Goal: Task Accomplishment & Management: Complete application form

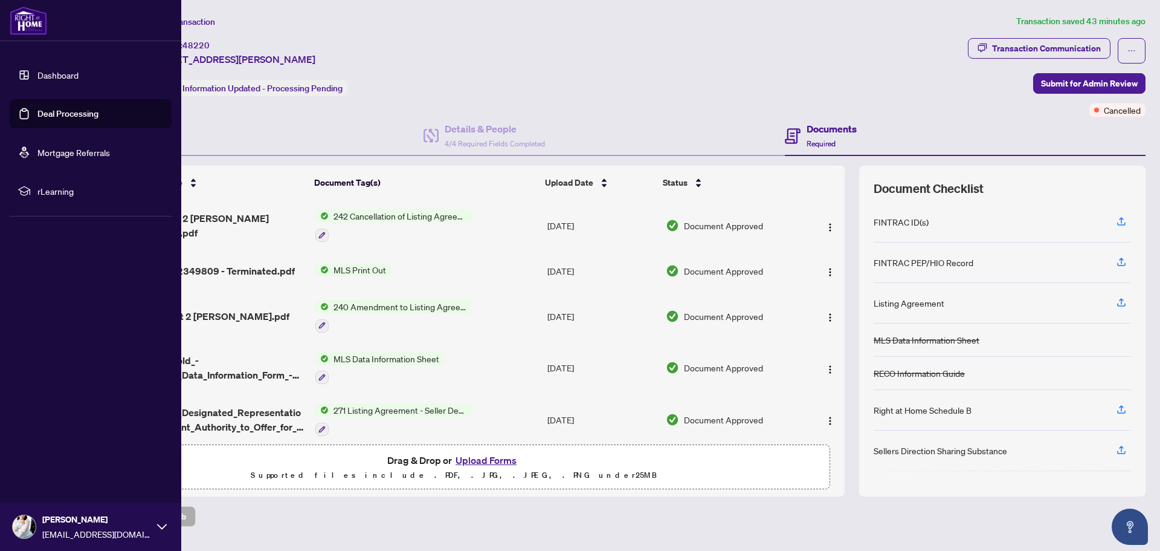
click at [37, 75] on link "Dashboard" at bounding box center [57, 74] width 41 height 11
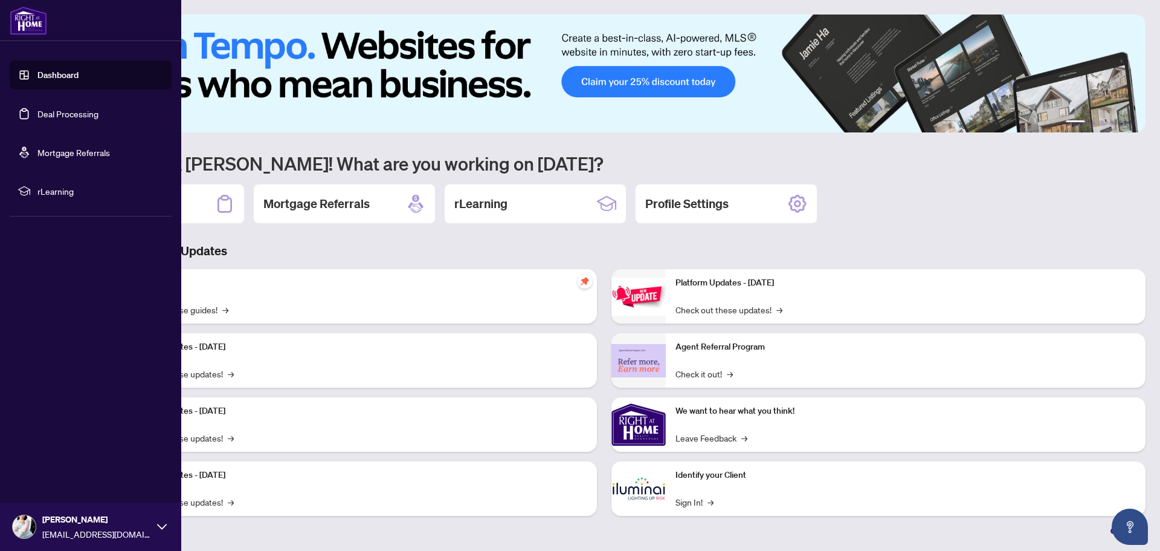
click at [54, 76] on link "Dashboard" at bounding box center [57, 74] width 41 height 11
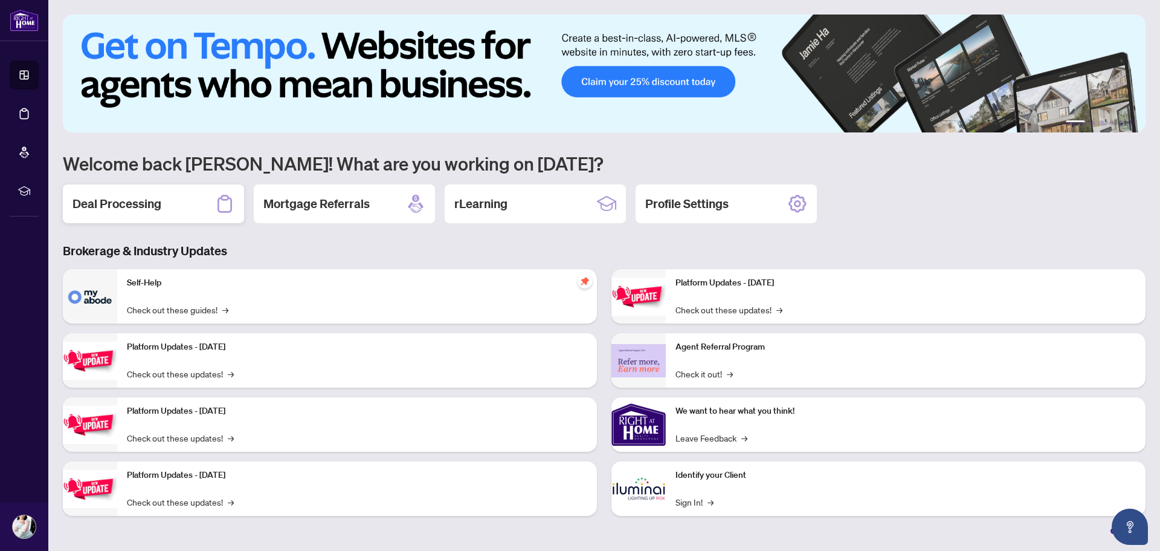
click at [147, 198] on h2 "Deal Processing" at bounding box center [117, 203] width 89 height 17
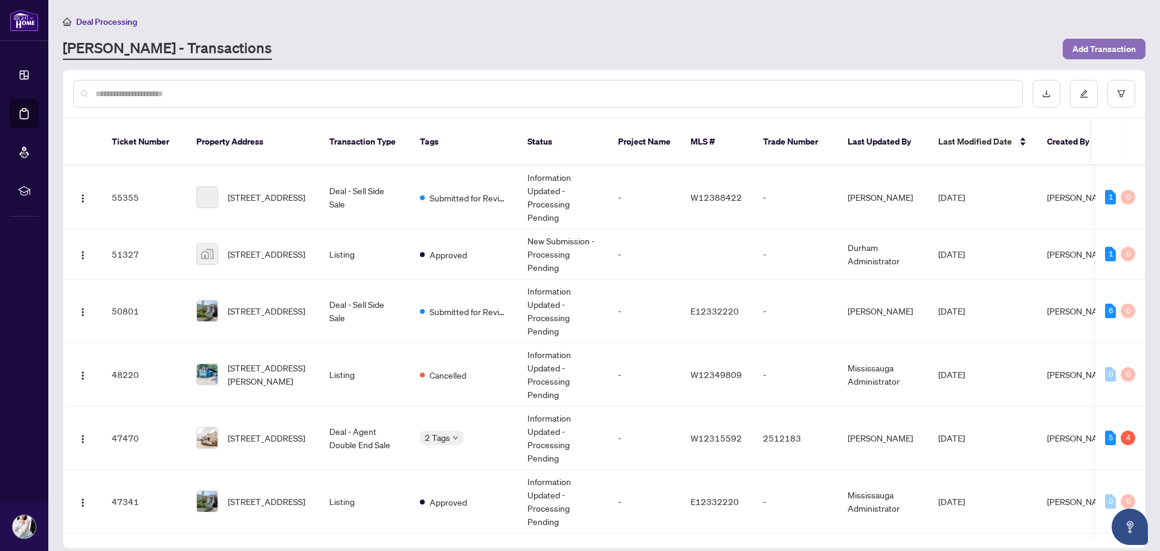
click at [1108, 51] on span "Add Transaction" at bounding box center [1104, 48] width 63 height 19
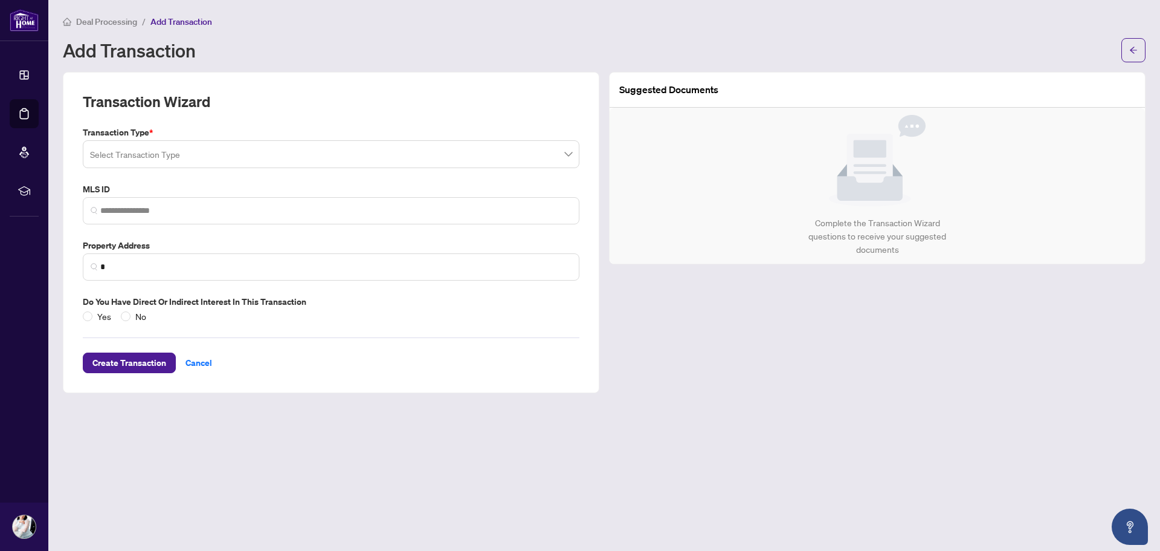
click at [260, 155] on input "search" at bounding box center [325, 156] width 471 height 27
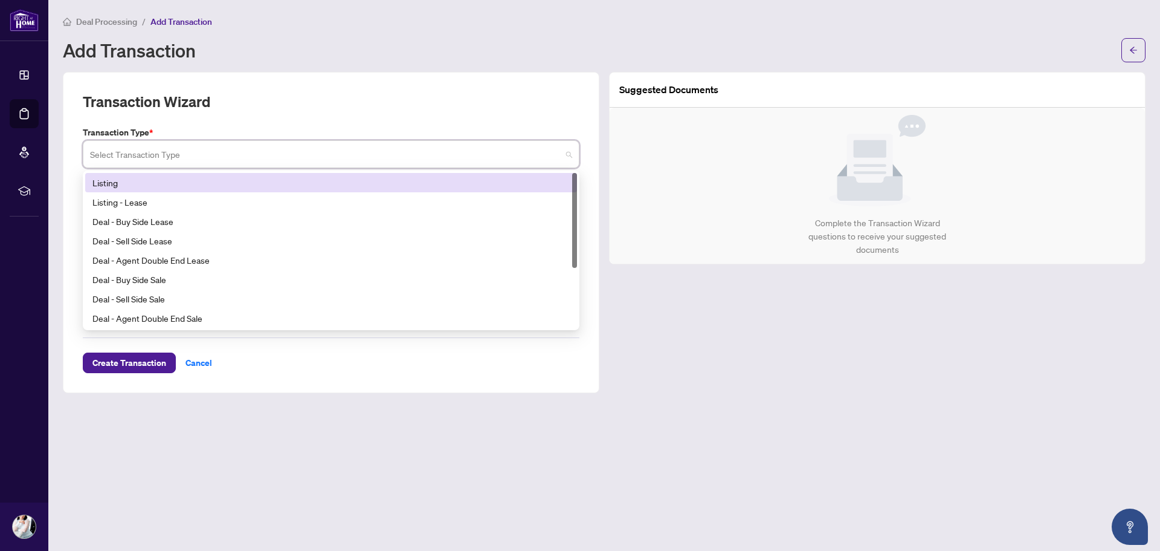
click at [178, 186] on div "Listing" at bounding box center [330, 182] width 477 height 13
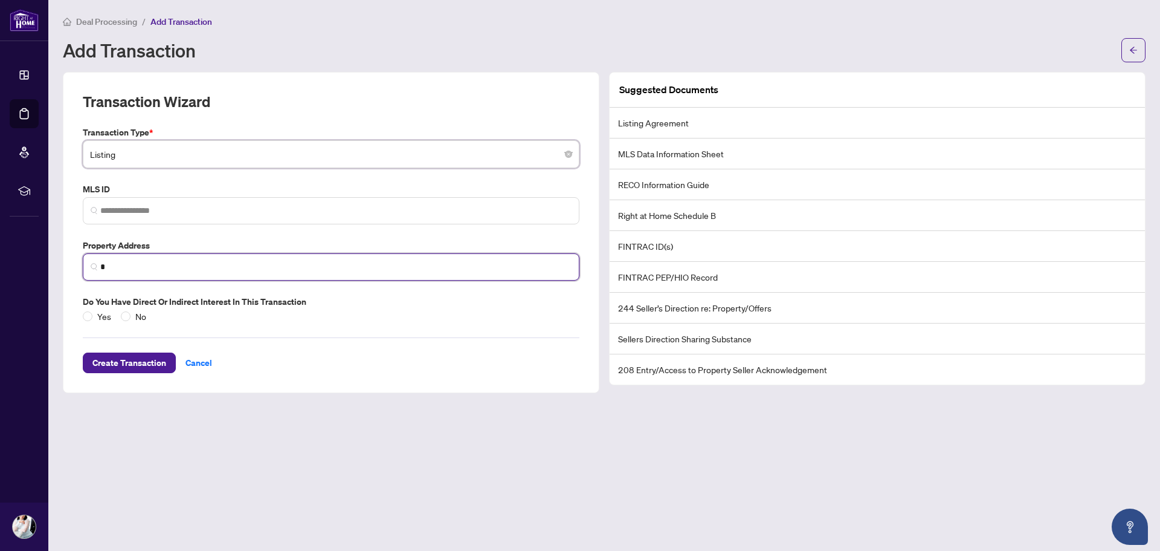
click at [175, 263] on input "*" at bounding box center [335, 266] width 471 height 13
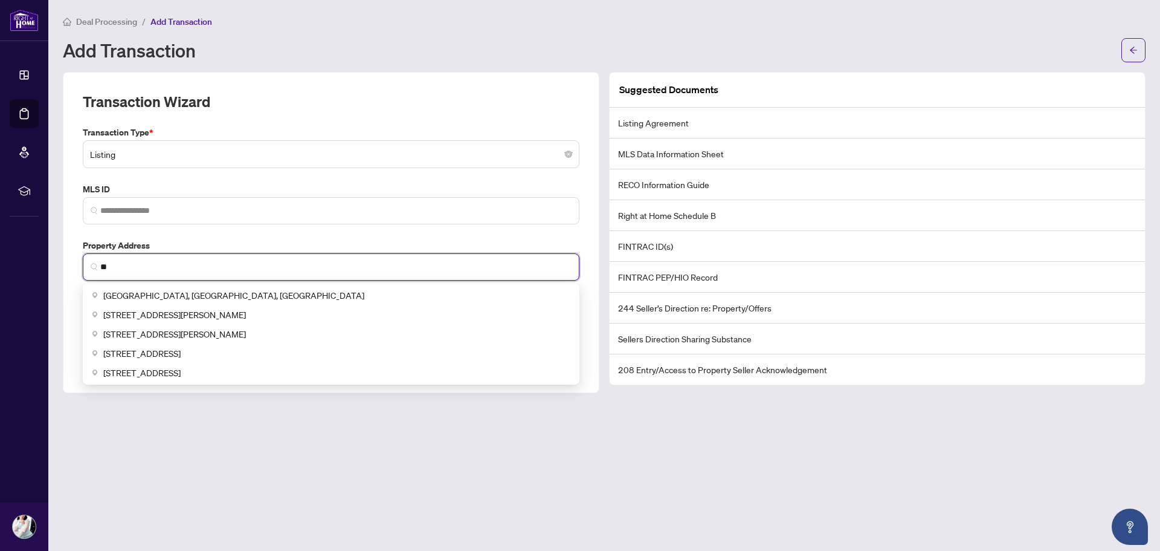
type input "*"
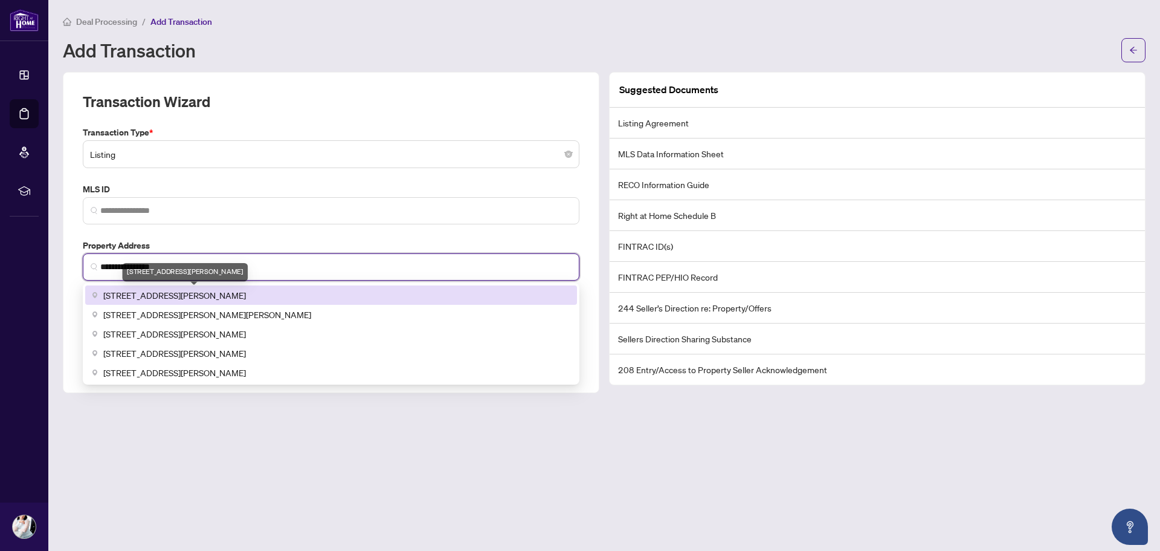
click at [195, 288] on span "[STREET_ADDRESS][PERSON_NAME]" at bounding box center [174, 294] width 143 height 13
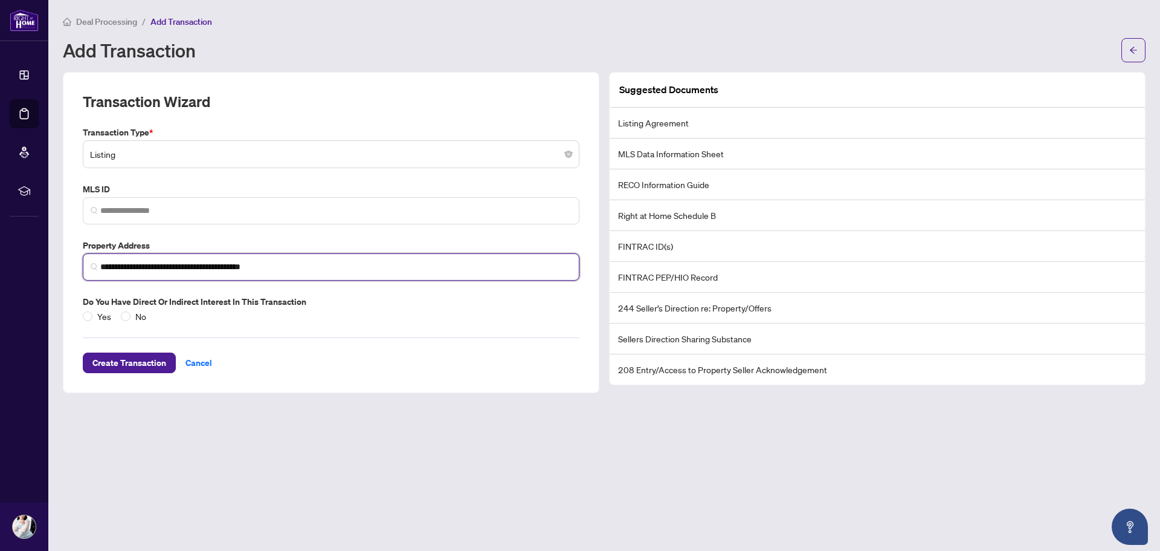
type input "**********"
